Goal: Task Accomplishment & Management: Complete application form

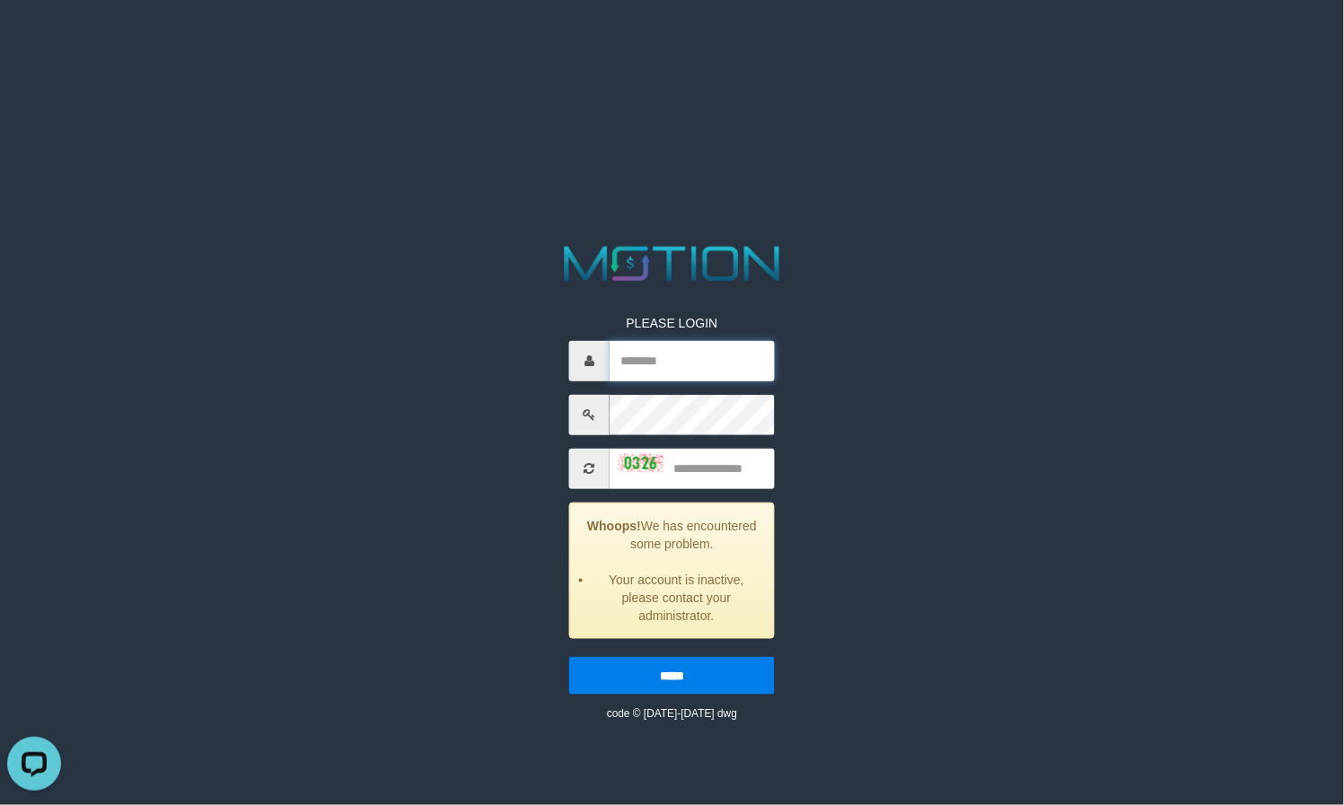
type input "*********"
click at [709, 465] on input "text" at bounding box center [692, 468] width 165 height 40
type input "****"
click at [684, 683] on input "*****" at bounding box center [672, 675] width 206 height 38
